Goal: Transaction & Acquisition: Purchase product/service

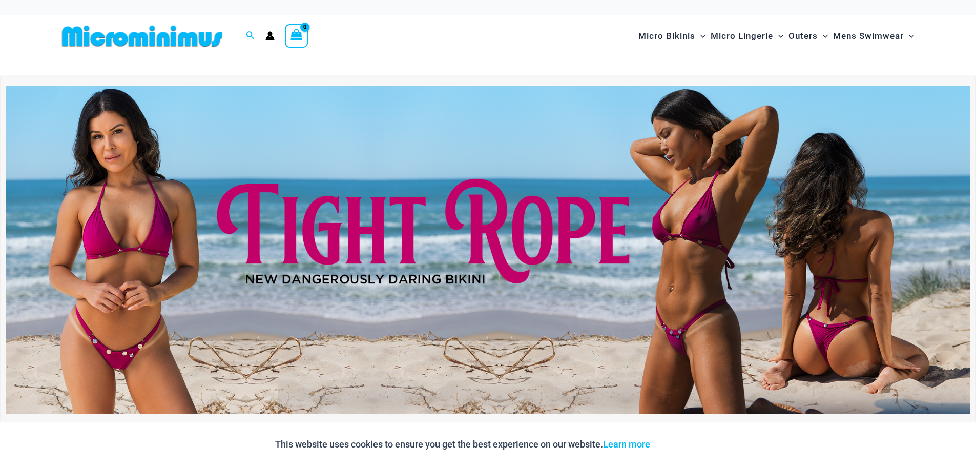
click at [573, 300] on img at bounding box center [488, 250] width 964 height 328
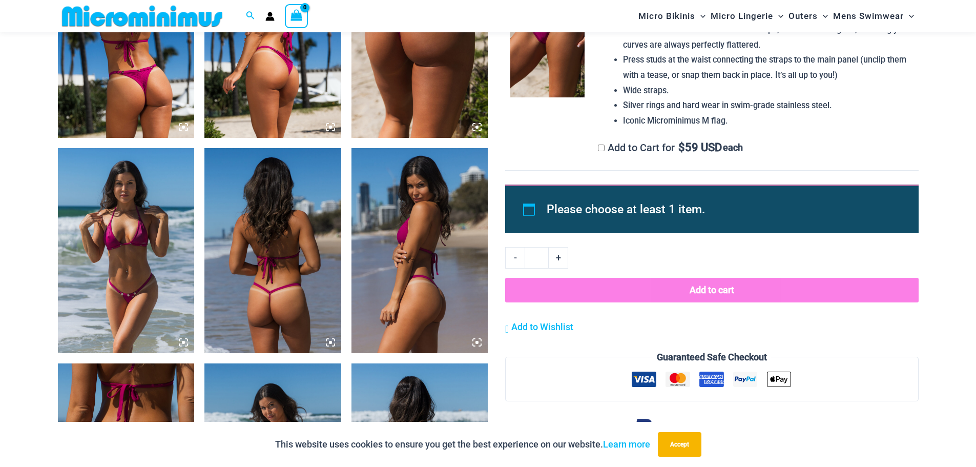
scroll to position [560, 0]
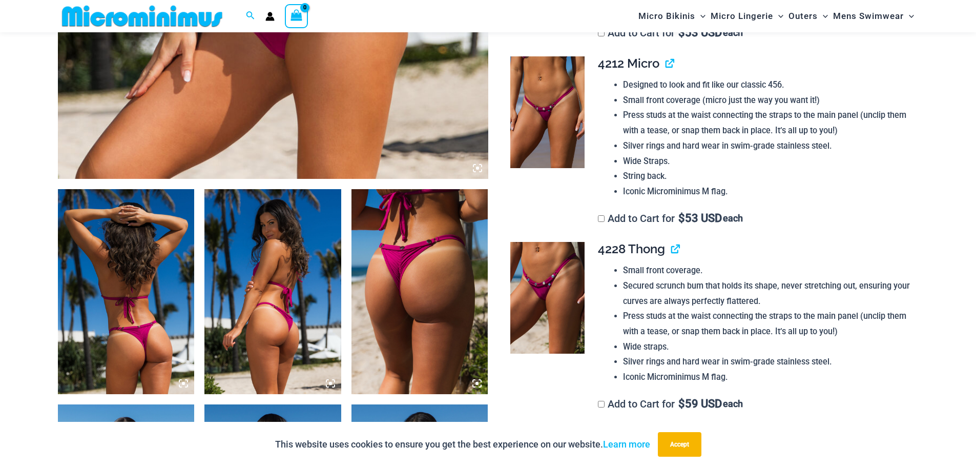
click at [170, 303] on img at bounding box center [126, 291] width 137 height 205
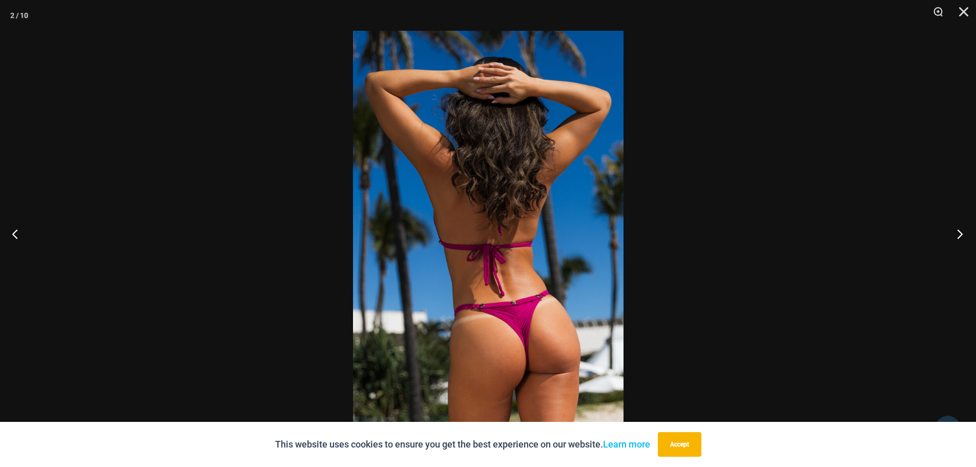
click at [959, 235] on button "Next" at bounding box center [956, 233] width 38 height 51
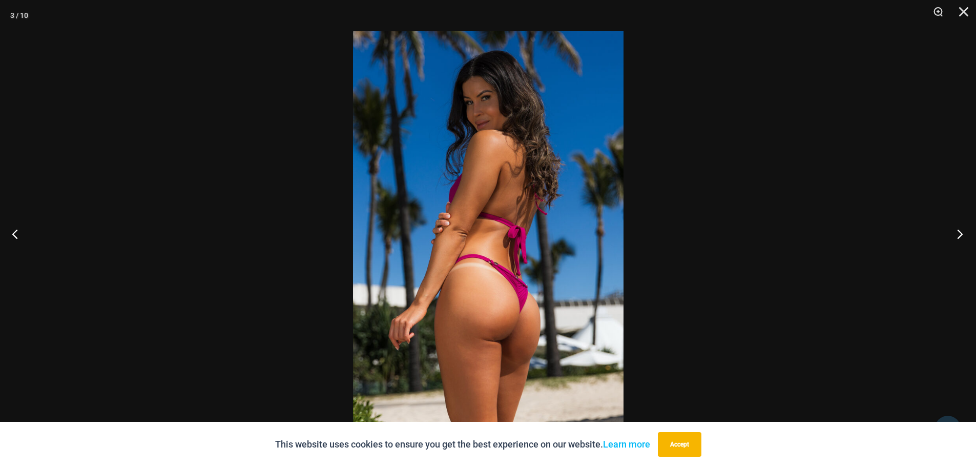
click at [959, 235] on button "Next" at bounding box center [956, 233] width 38 height 51
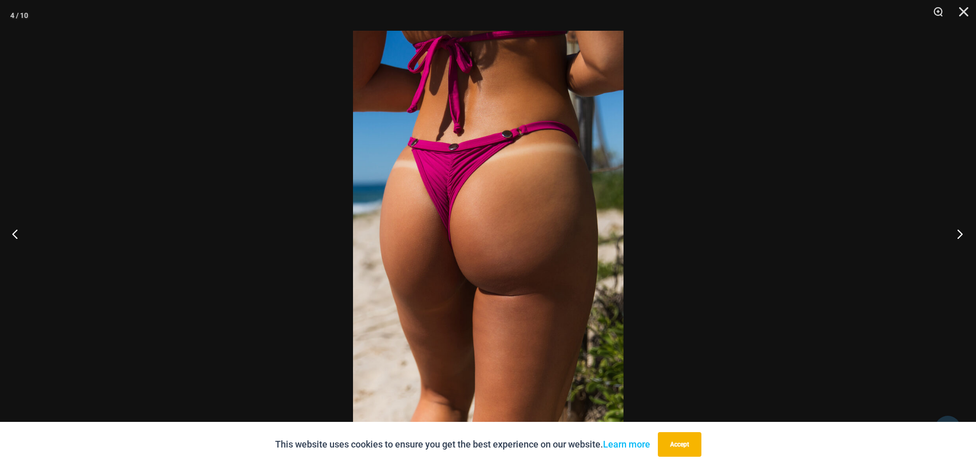
click at [959, 235] on button "Next" at bounding box center [956, 233] width 38 height 51
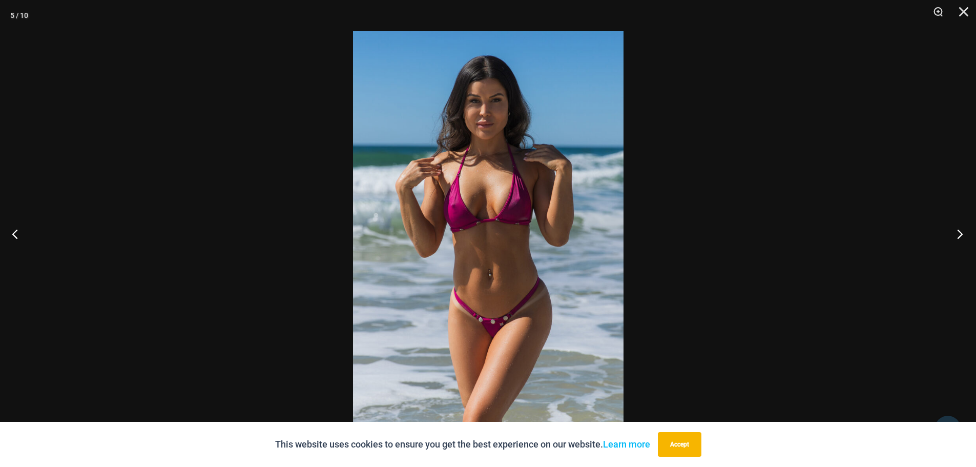
click at [959, 235] on button "Next" at bounding box center [956, 233] width 38 height 51
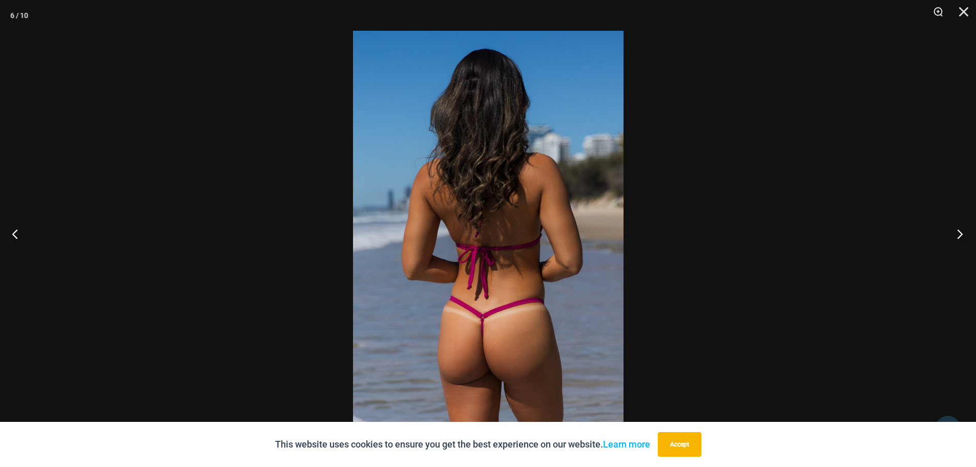
click at [959, 235] on button "Next" at bounding box center [956, 233] width 38 height 51
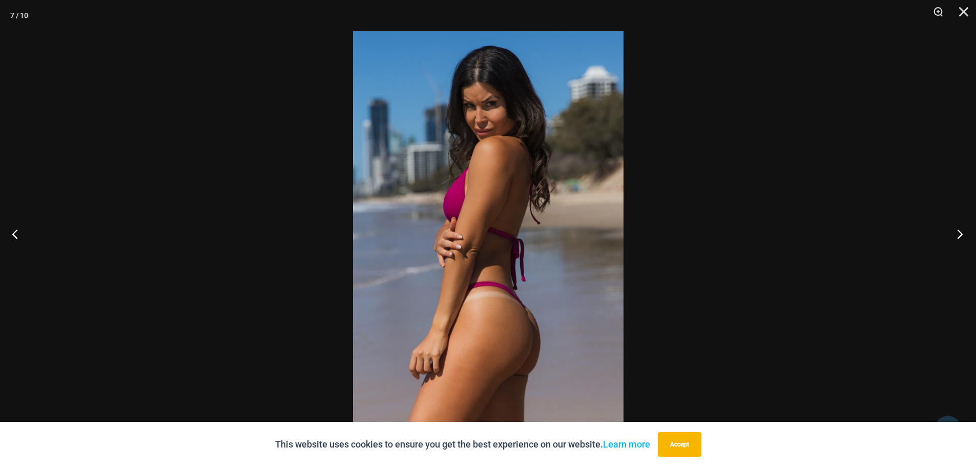
click at [961, 233] on button "Next" at bounding box center [956, 233] width 38 height 51
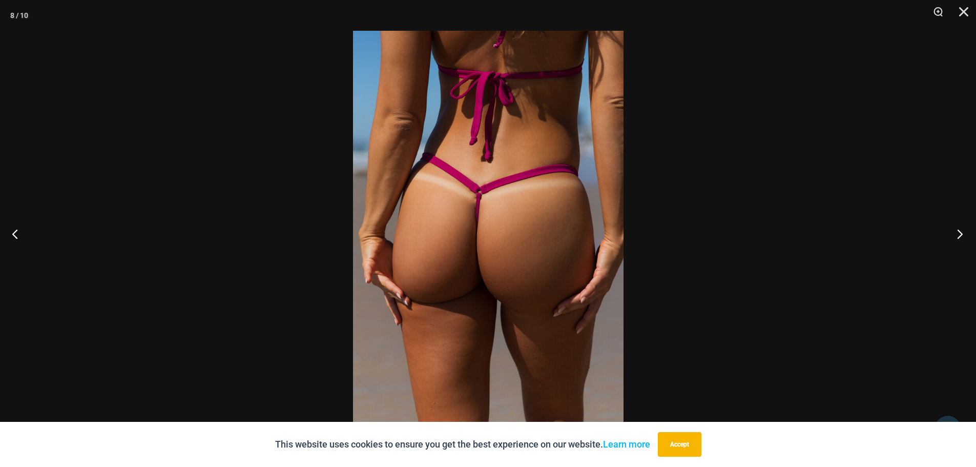
click at [961, 233] on button "Next" at bounding box center [956, 233] width 38 height 51
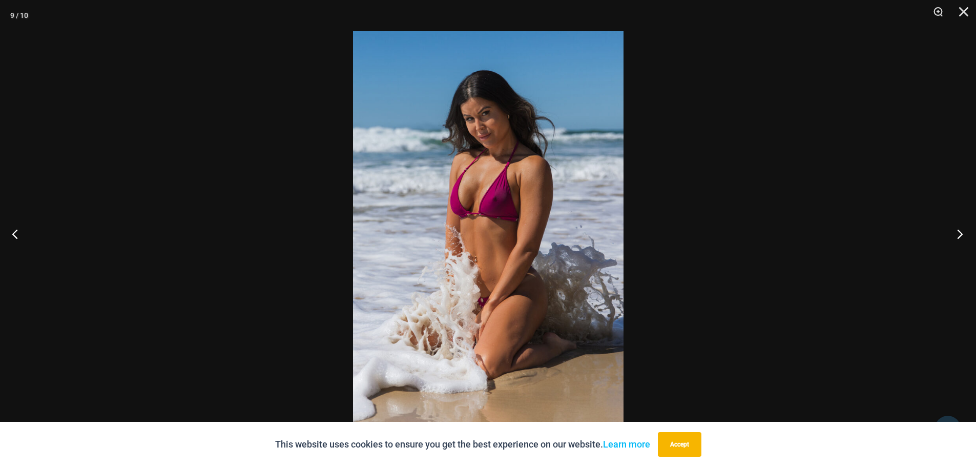
click at [961, 233] on button "Next" at bounding box center [956, 233] width 38 height 51
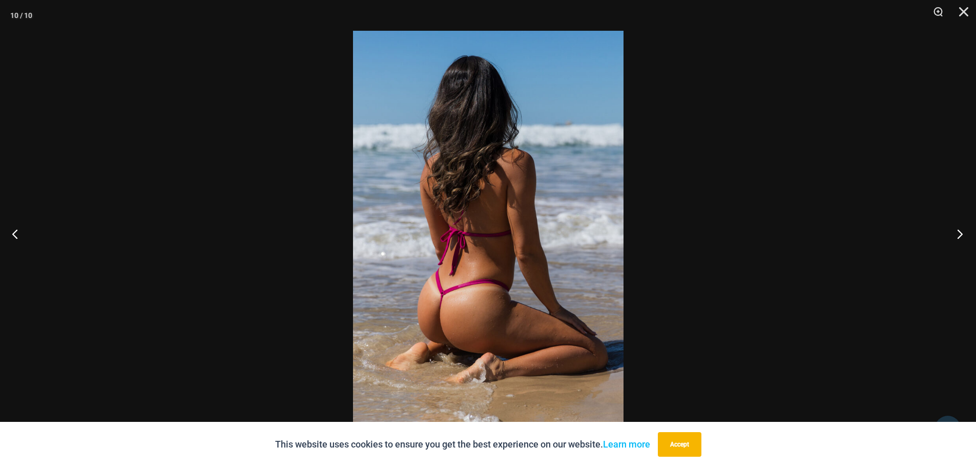
click at [961, 233] on button "Next" at bounding box center [956, 233] width 38 height 51
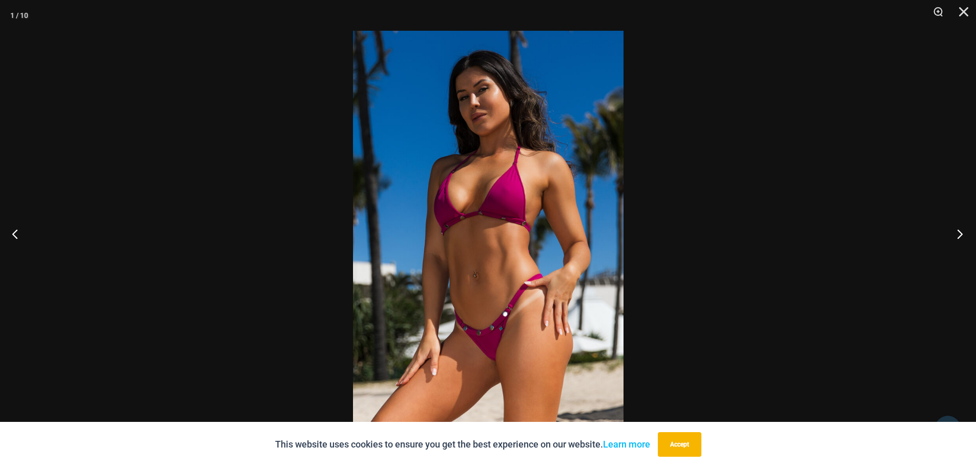
click at [961, 233] on button "Next" at bounding box center [956, 233] width 38 height 51
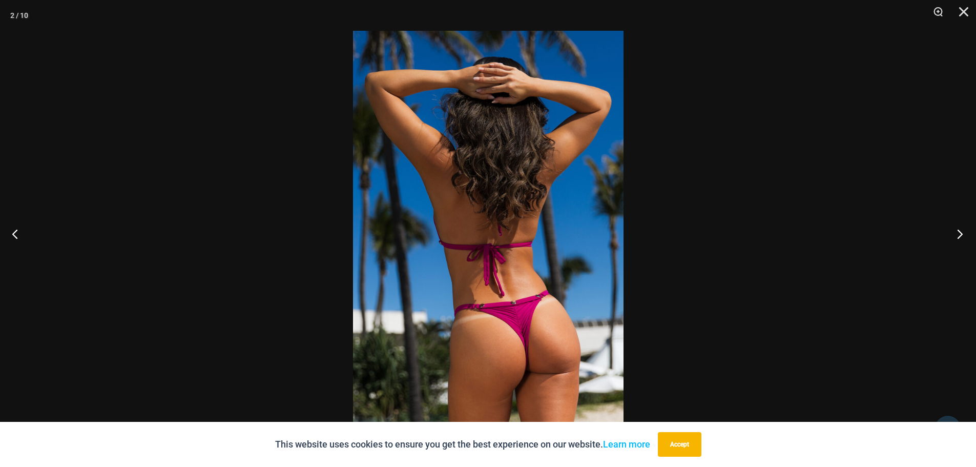
click at [961, 233] on button "Next" at bounding box center [956, 233] width 38 height 51
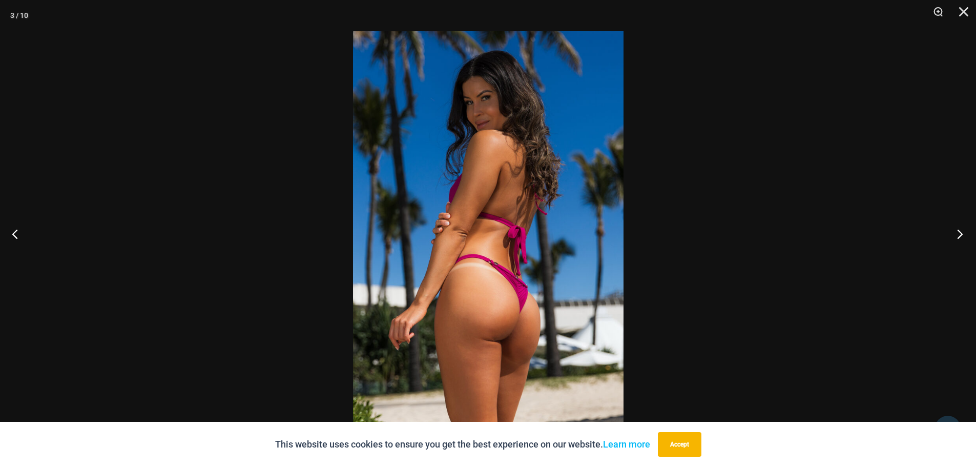
click at [961, 233] on button "Next" at bounding box center [956, 233] width 38 height 51
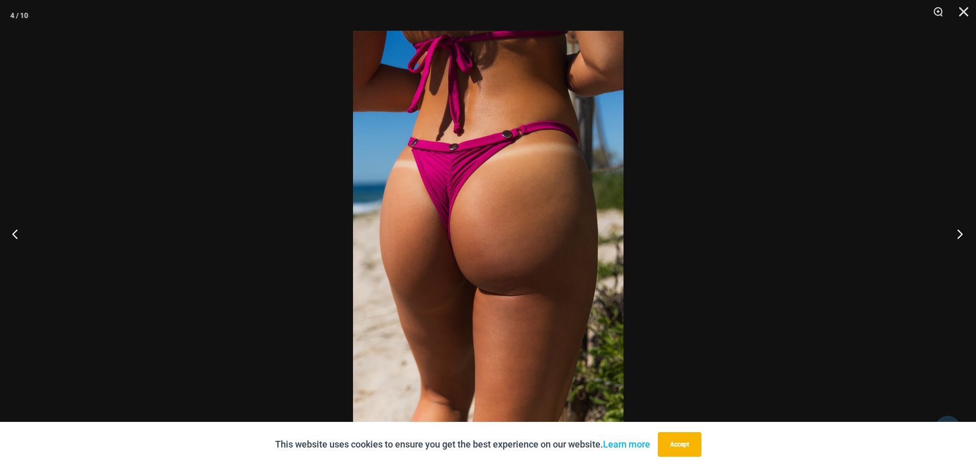
click at [961, 233] on button "Next" at bounding box center [956, 233] width 38 height 51
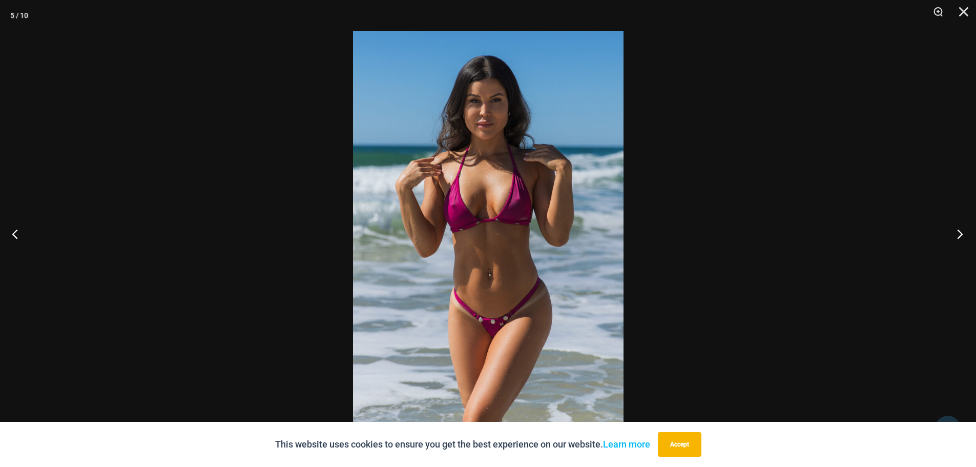
click at [961, 233] on button "Next" at bounding box center [956, 233] width 38 height 51
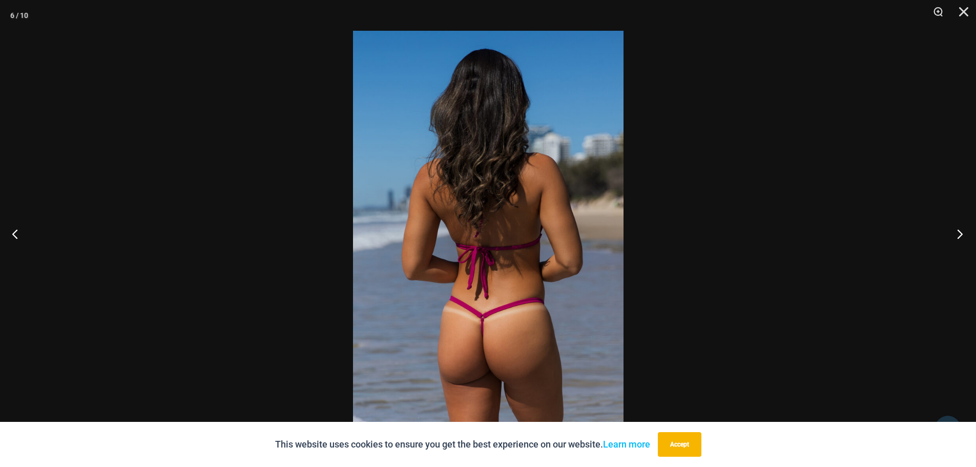
click at [961, 233] on button "Next" at bounding box center [956, 233] width 38 height 51
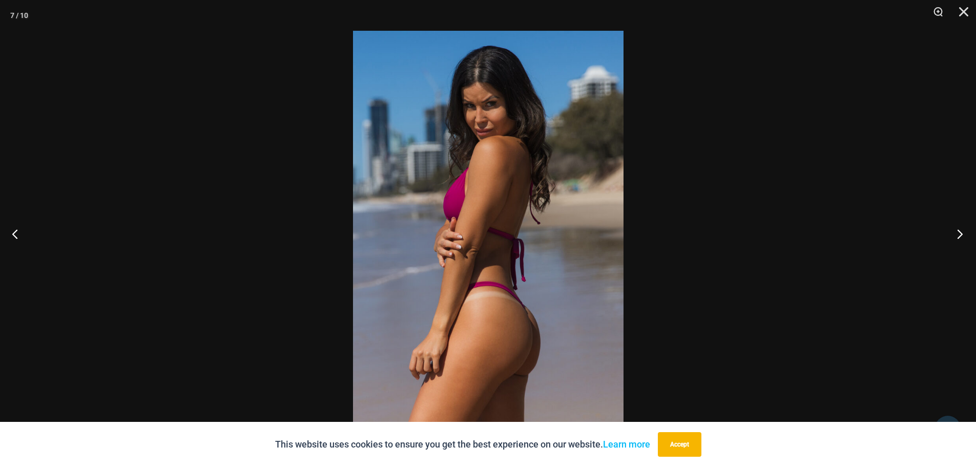
click at [961, 233] on button "Next" at bounding box center [956, 233] width 38 height 51
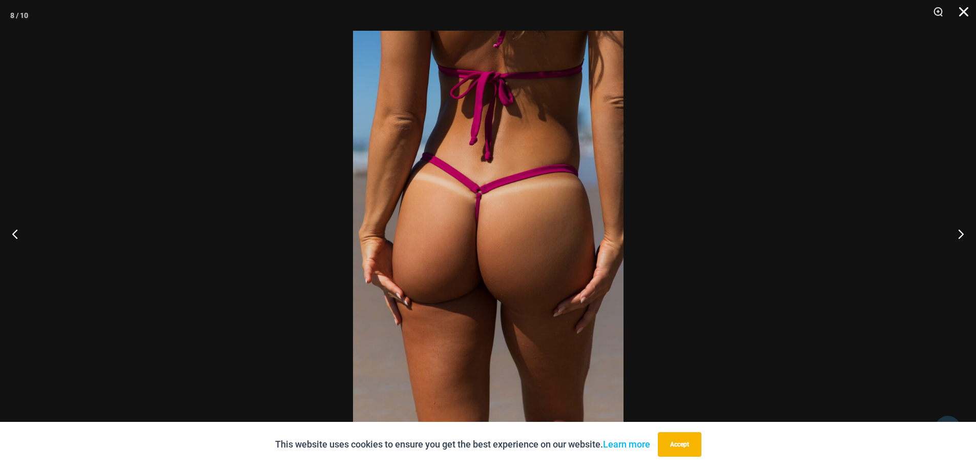
click at [962, 13] on button "Close" at bounding box center [960, 15] width 26 height 31
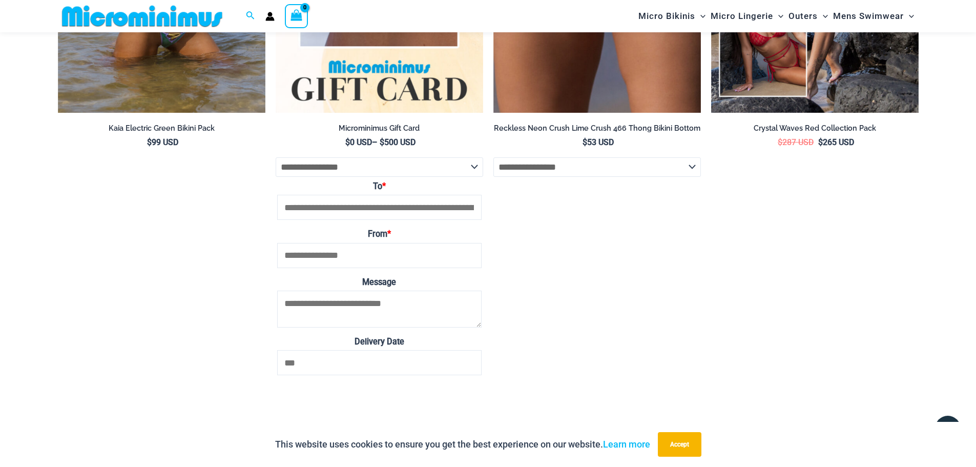
scroll to position [3838, 0]
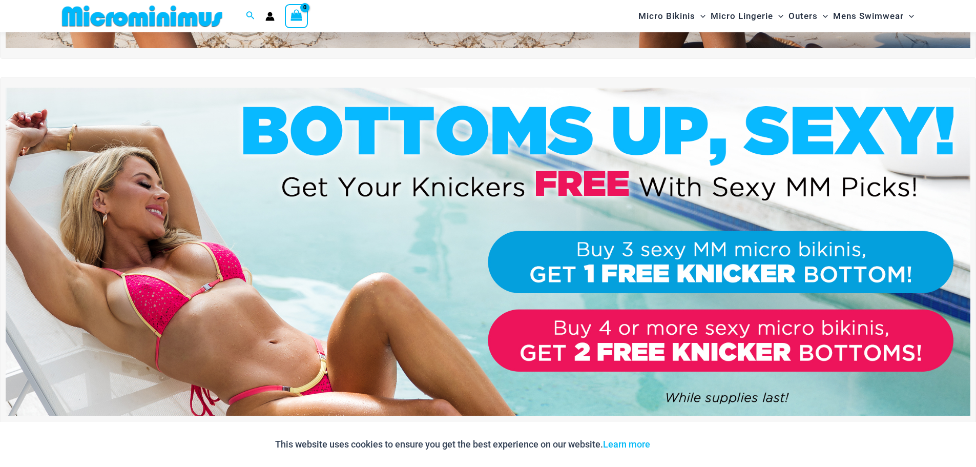
scroll to position [504, 0]
